Goal: Find specific page/section: Find specific page/section

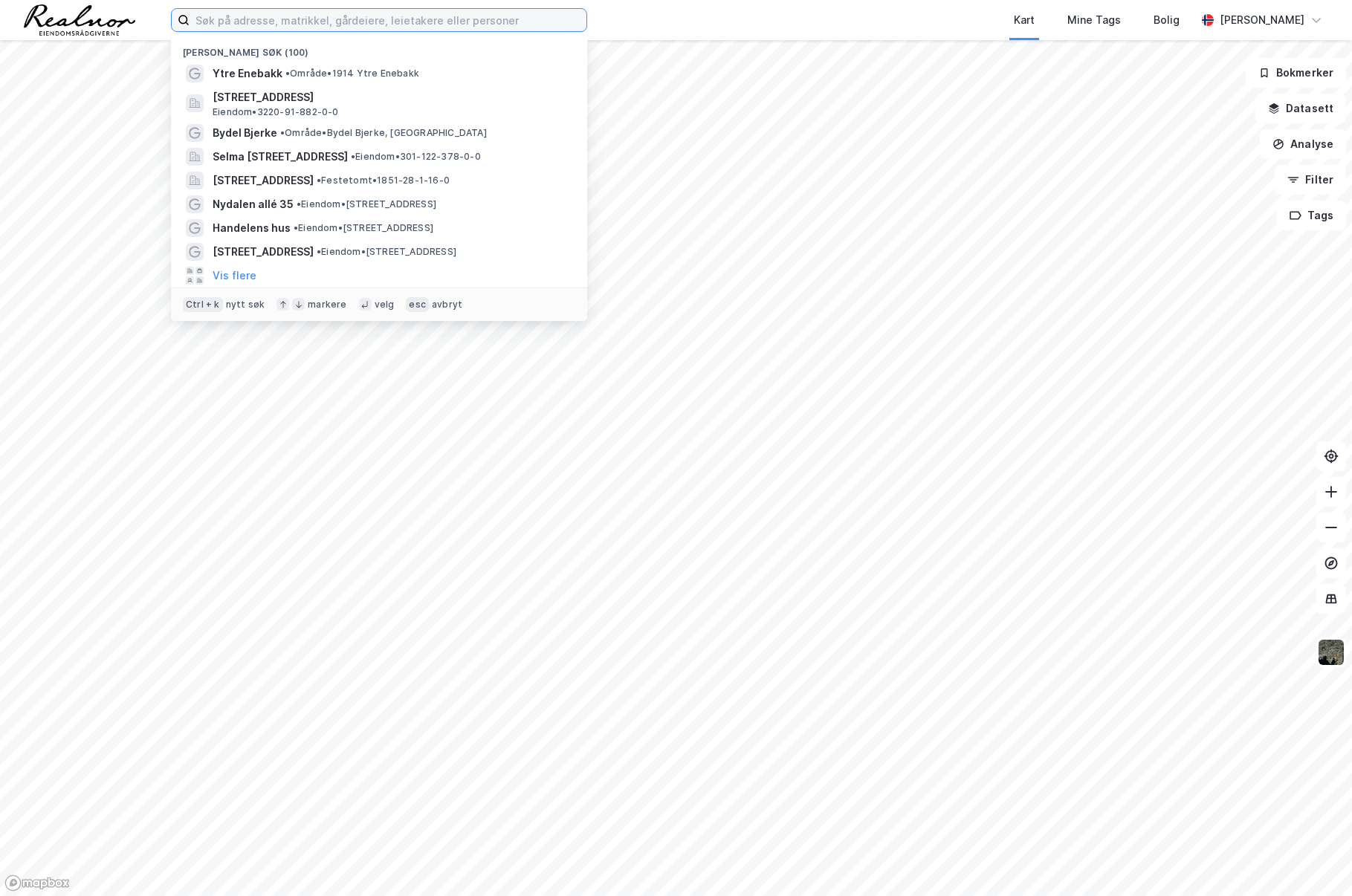
click at [331, 17] on input at bounding box center [388, 20] width 397 height 22
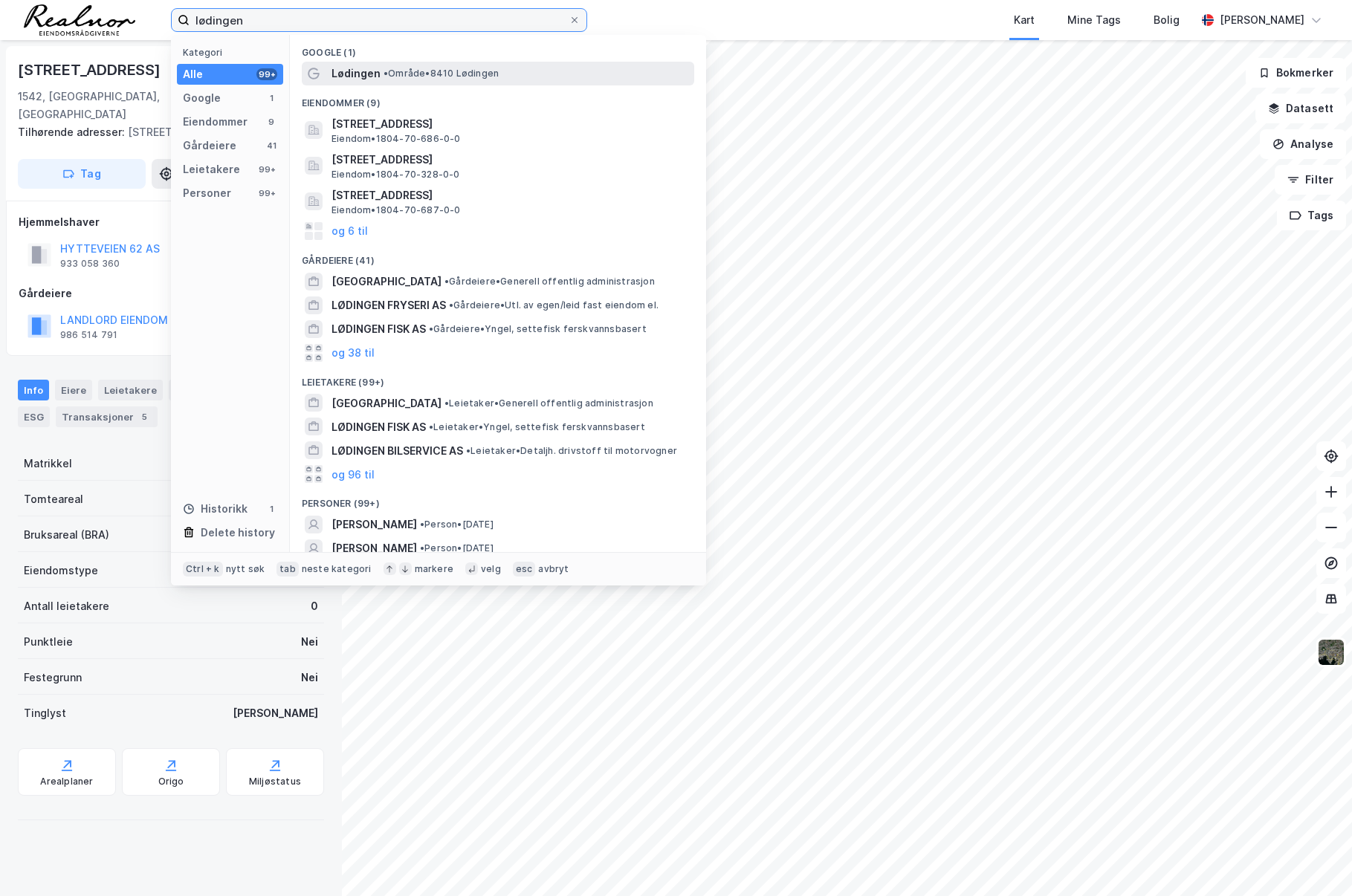
type input "lødingen"
click at [406, 69] on span "• Område • 8410 [GEOGRAPHIC_DATA]" at bounding box center [441, 73] width 116 height 12
